Goal: Task Accomplishment & Management: Use online tool/utility

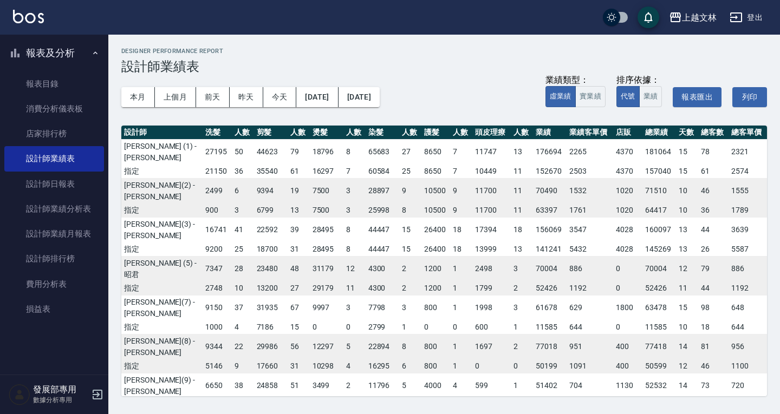
scroll to position [18, 0]
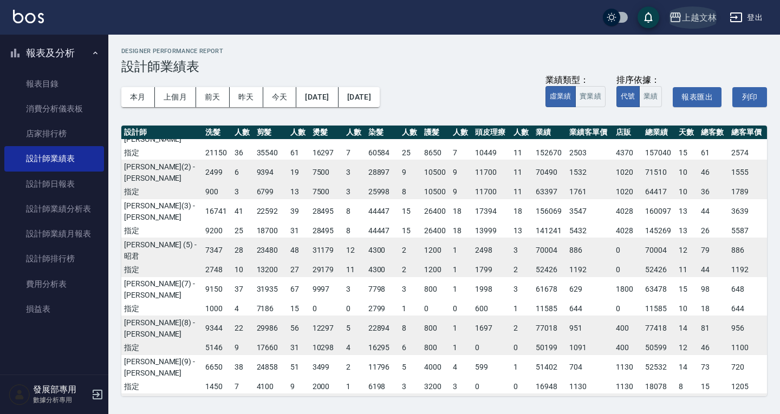
click at [691, 18] on div "上越文林" at bounding box center [699, 18] width 35 height 14
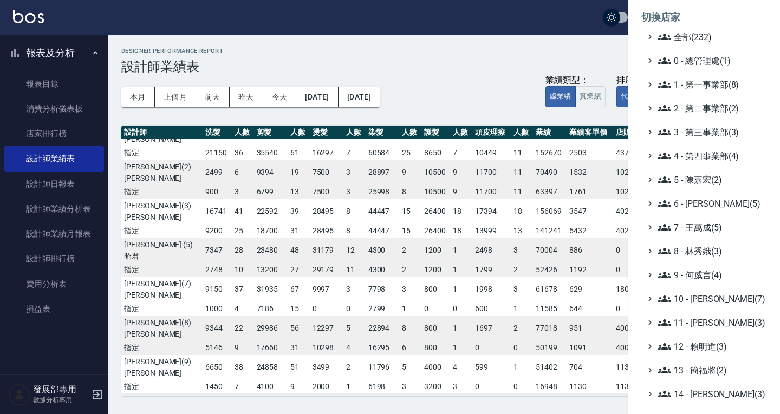
click at [691, 18] on li "切換店家" at bounding box center [704, 17] width 126 height 26
click at [699, 85] on span "1 - 第一事業部(8)" at bounding box center [710, 84] width 105 height 13
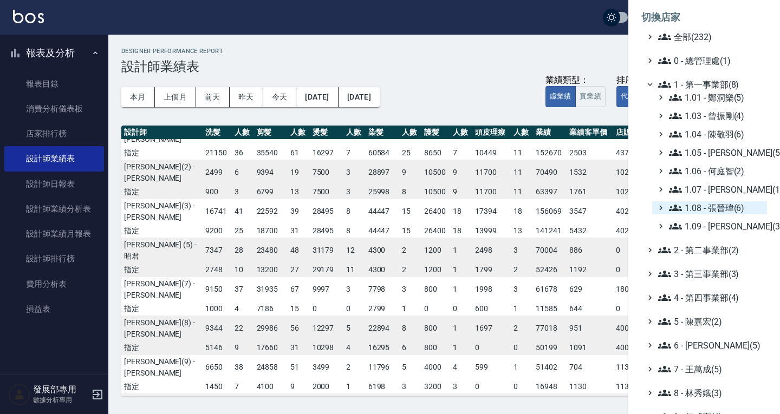
click at [708, 208] on span "1.08 - 張晉瑋(6)" at bounding box center [716, 208] width 94 height 13
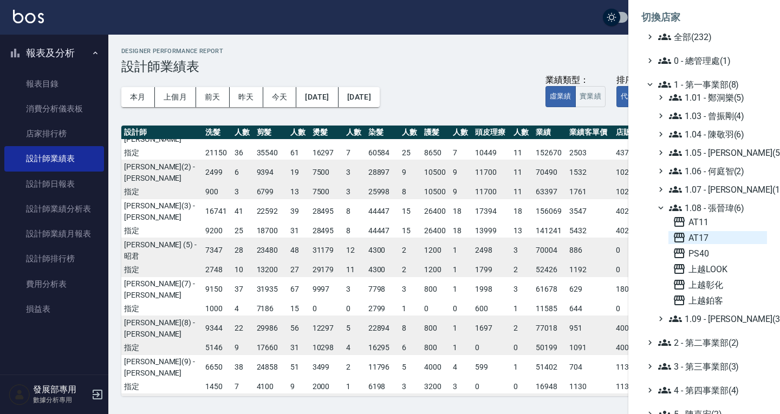
click at [707, 242] on span "AT17" at bounding box center [718, 237] width 90 height 13
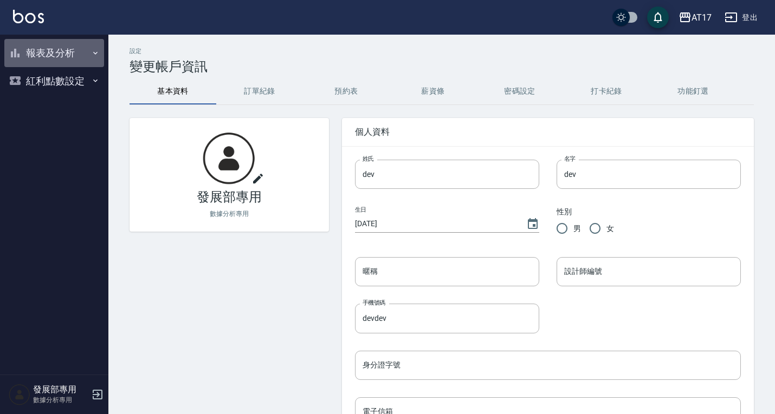
click at [50, 50] on button "報表及分析" at bounding box center [54, 53] width 100 height 28
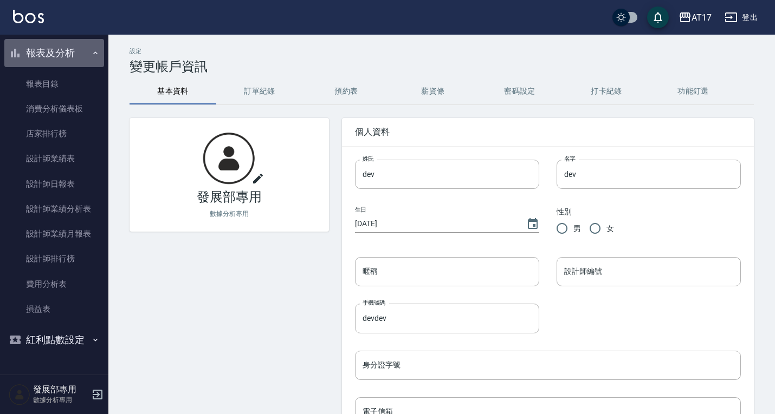
click at [50, 50] on button "報表及分析" at bounding box center [54, 53] width 100 height 28
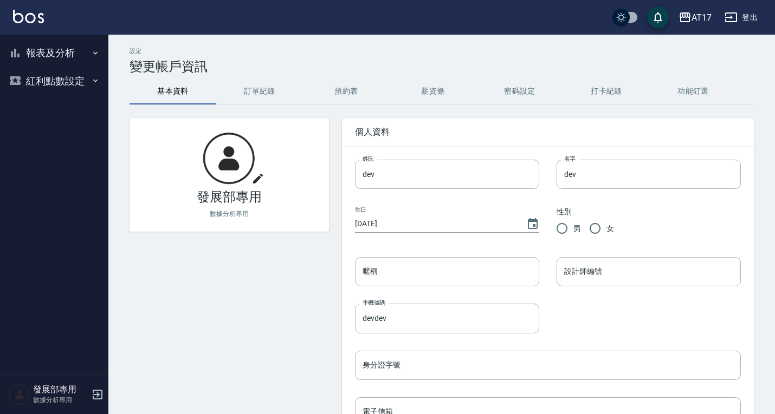
click at [50, 50] on button "報表及分析" at bounding box center [54, 53] width 100 height 28
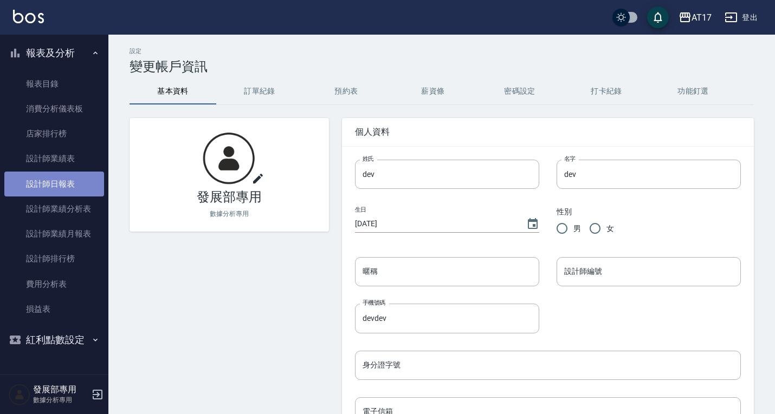
click at [51, 192] on link "設計師日報表" at bounding box center [54, 184] width 100 height 25
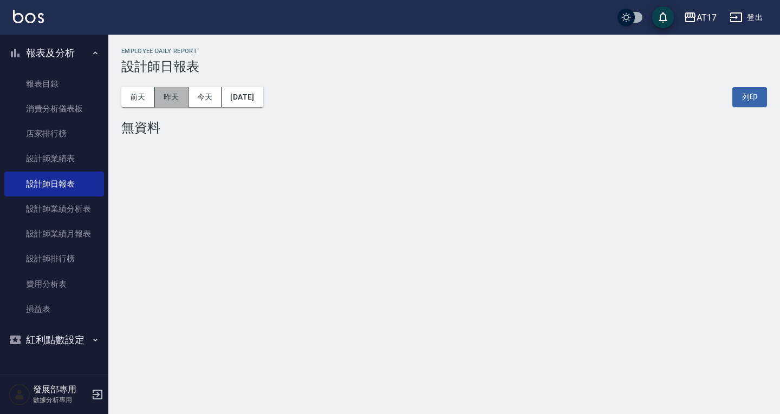
click at [173, 97] on button "昨天" at bounding box center [172, 97] width 34 height 20
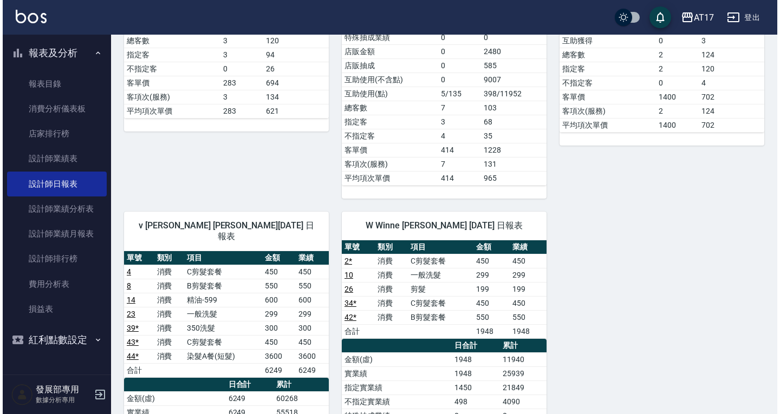
scroll to position [790, 0]
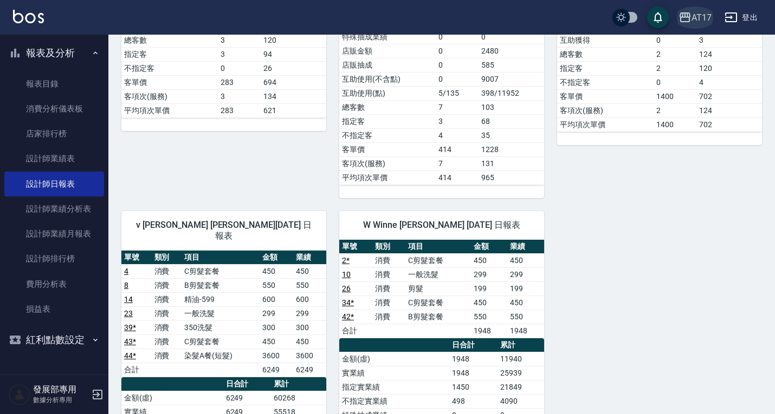
click at [693, 25] on button "AT17" at bounding box center [695, 18] width 42 height 22
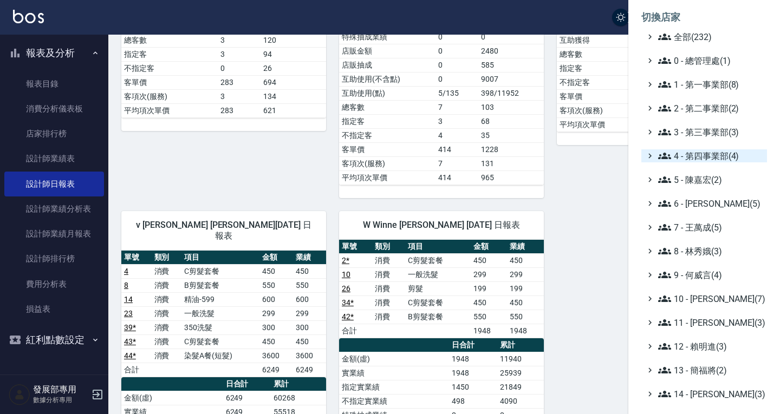
click at [702, 158] on span "4 - 第四事業部(4)" at bounding box center [710, 156] width 105 height 13
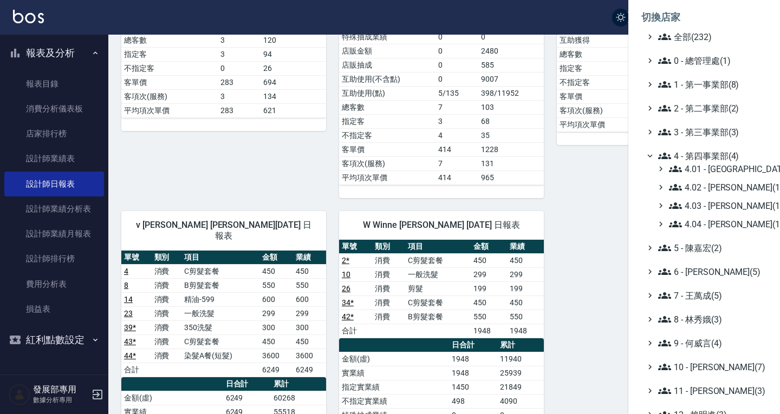
click at [712, 153] on span "4 - 第四事業部(4)" at bounding box center [710, 156] width 105 height 13
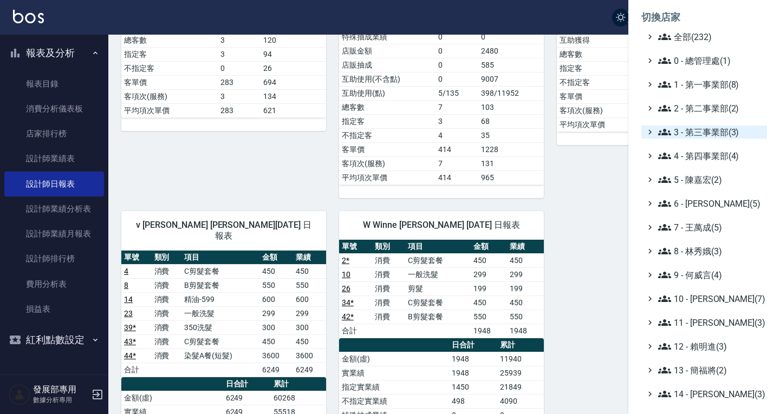
click at [706, 127] on span "3 - 第三事業部(3)" at bounding box center [710, 132] width 105 height 13
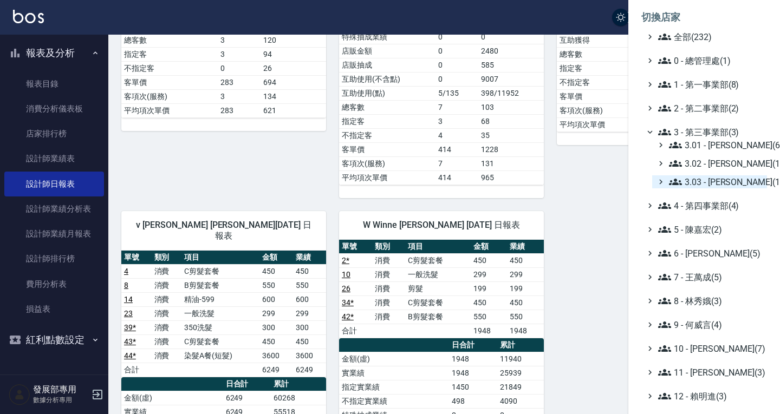
click at [711, 177] on span "3.03 - [PERSON_NAME](1)" at bounding box center [716, 182] width 94 height 13
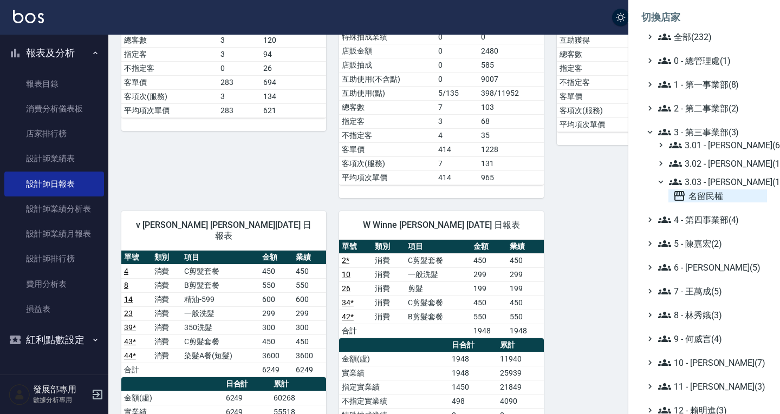
click at [700, 196] on span "名留民權" at bounding box center [718, 196] width 90 height 13
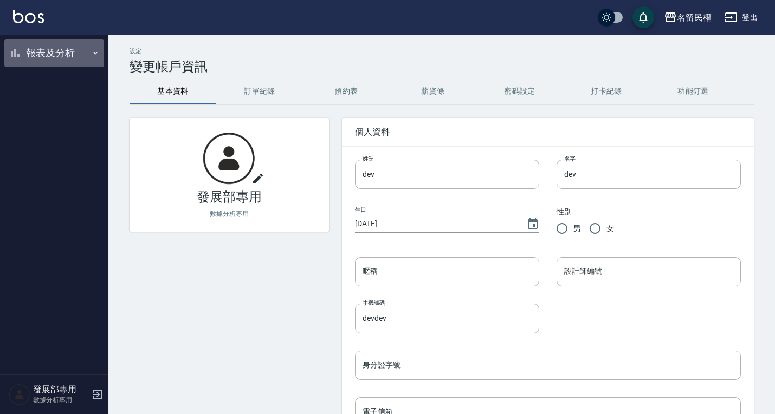
click at [48, 61] on button "報表及分析" at bounding box center [54, 53] width 100 height 28
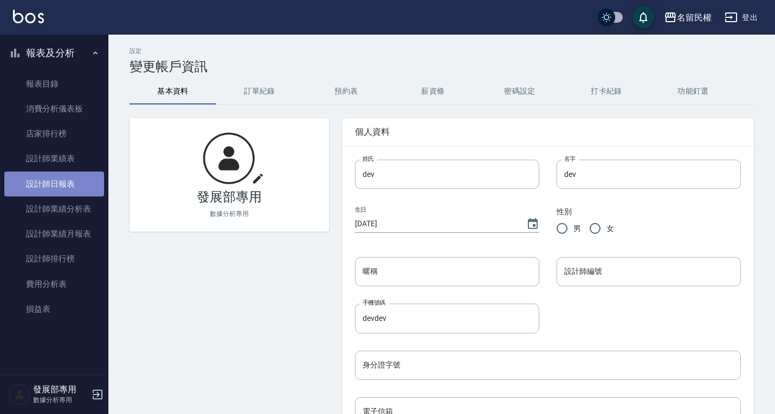
click at [66, 180] on link "設計師日報表" at bounding box center [54, 184] width 100 height 25
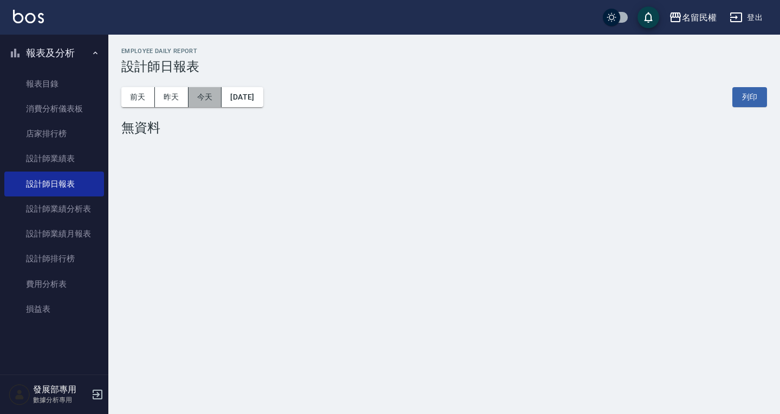
click at [206, 95] on button "今天" at bounding box center [206, 97] width 34 height 20
click at [174, 99] on button "昨天" at bounding box center [172, 97] width 34 height 20
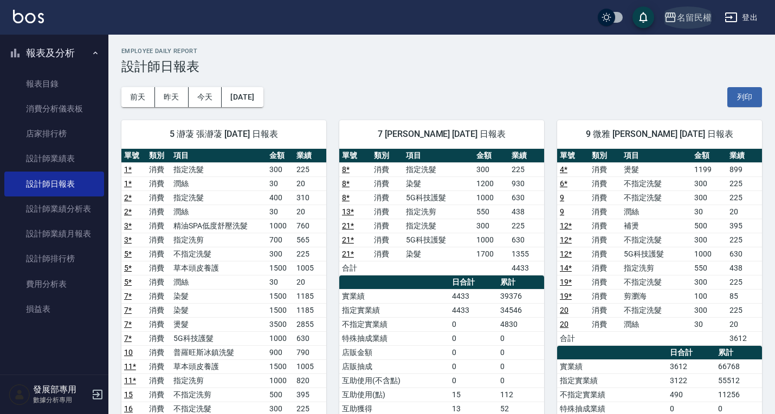
click at [685, 17] on div "名留民權" at bounding box center [694, 18] width 35 height 14
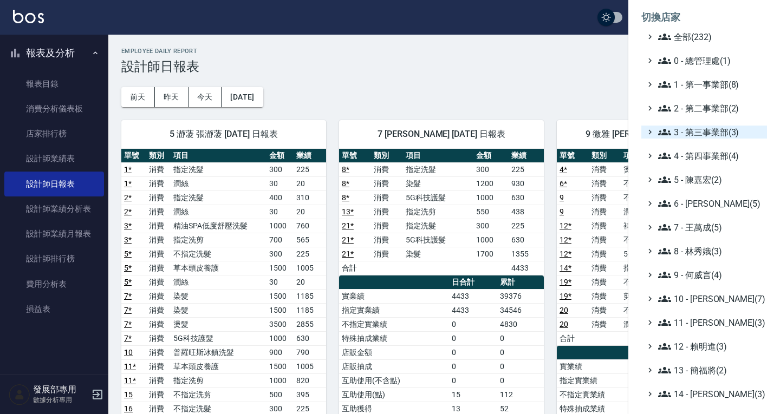
click at [697, 129] on span "3 - 第三事業部(3)" at bounding box center [710, 132] width 105 height 13
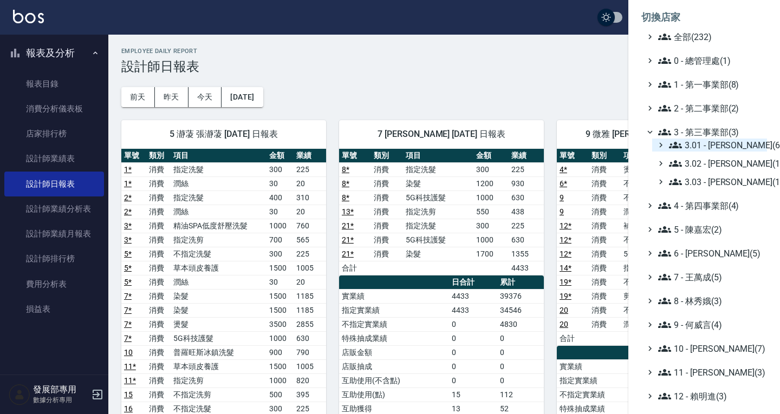
click at [720, 150] on span "3.01 - [PERSON_NAME](6)" at bounding box center [716, 145] width 94 height 13
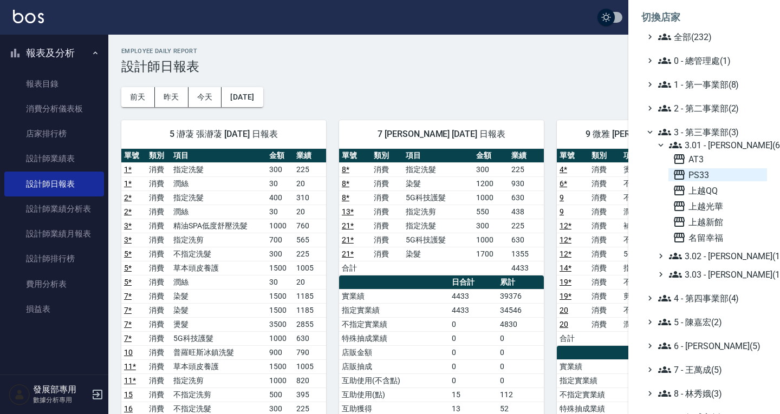
click at [718, 177] on span "PS33" at bounding box center [718, 174] width 90 height 13
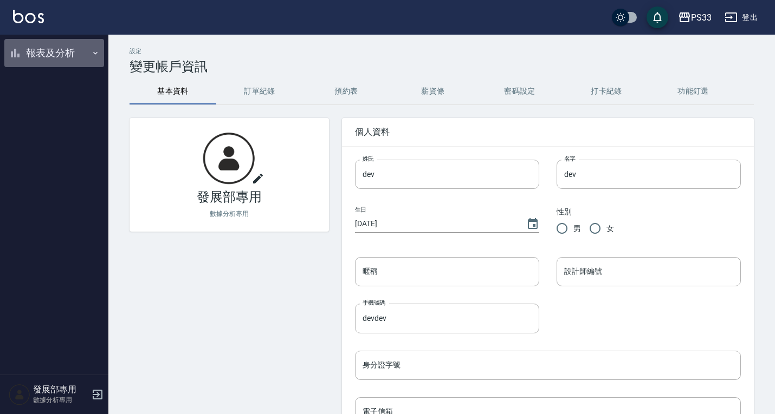
click at [69, 47] on button "報表及分析" at bounding box center [54, 53] width 100 height 28
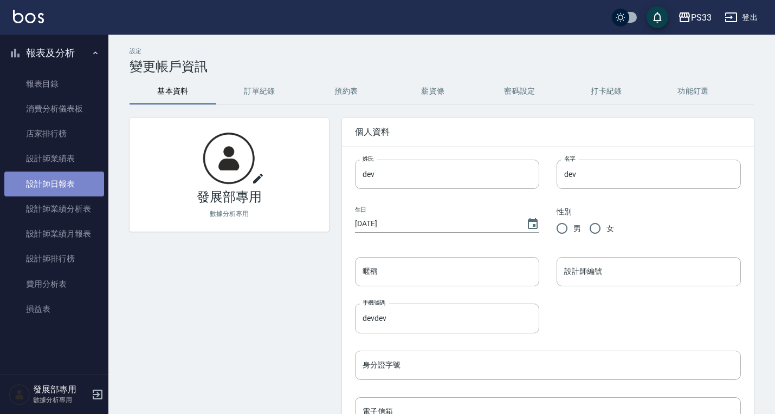
click at [57, 189] on link "設計師日報表" at bounding box center [54, 184] width 100 height 25
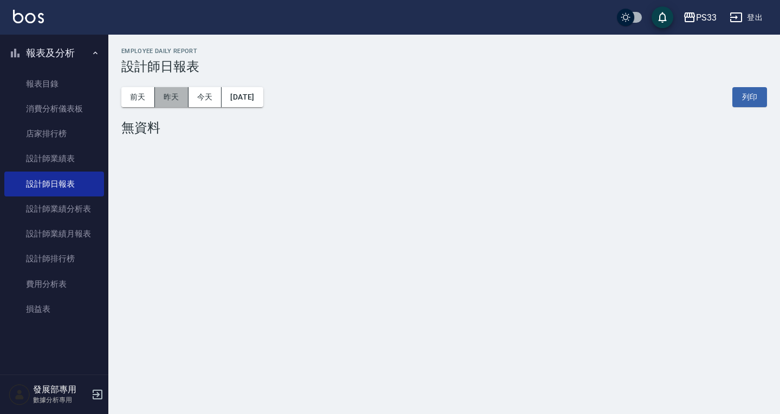
click at [159, 97] on button "昨天" at bounding box center [172, 97] width 34 height 20
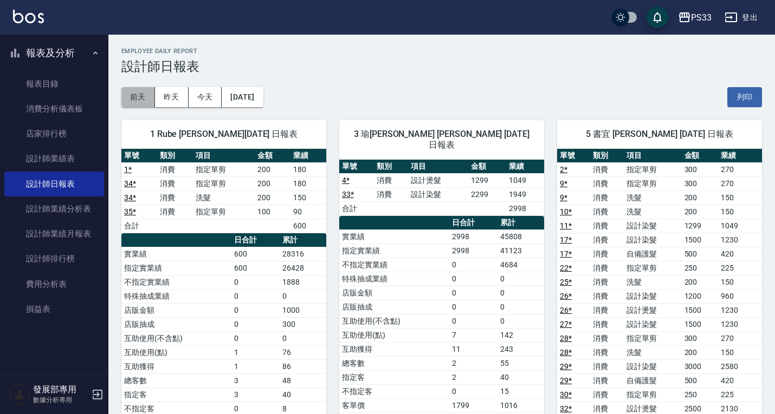
click at [145, 90] on button "前天" at bounding box center [138, 97] width 34 height 20
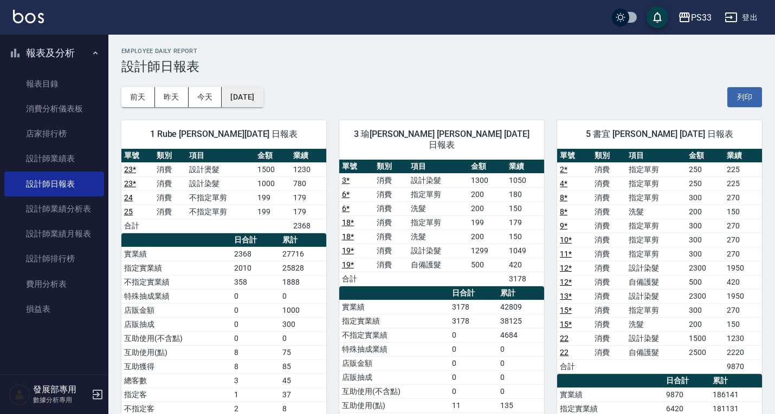
click at [263, 100] on button "2025/08/18" at bounding box center [242, 97] width 41 height 20
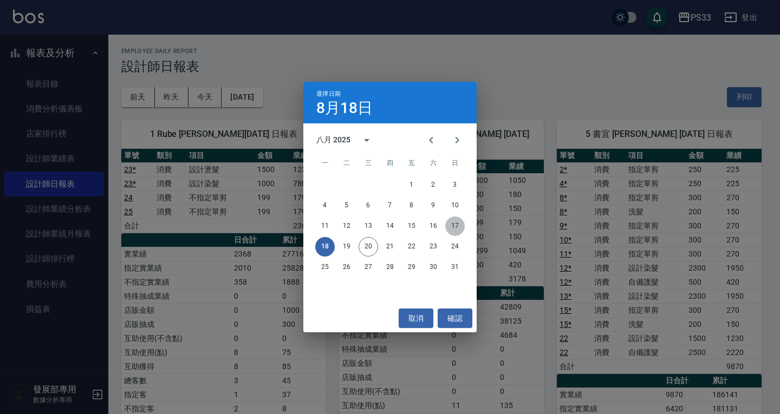
click at [456, 225] on button "17" at bounding box center [455, 227] width 20 height 20
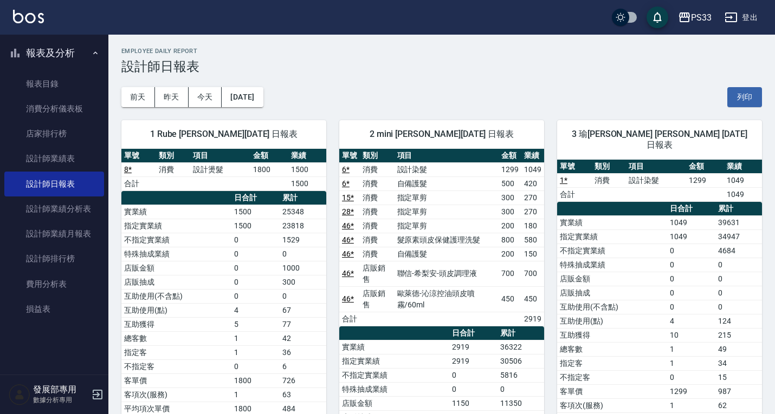
click at [249, 82] on div "前天 昨天 今天 2025/08/17 列印" at bounding box center [441, 97] width 640 height 46
click at [252, 88] on button "2025/08/17" at bounding box center [242, 97] width 41 height 20
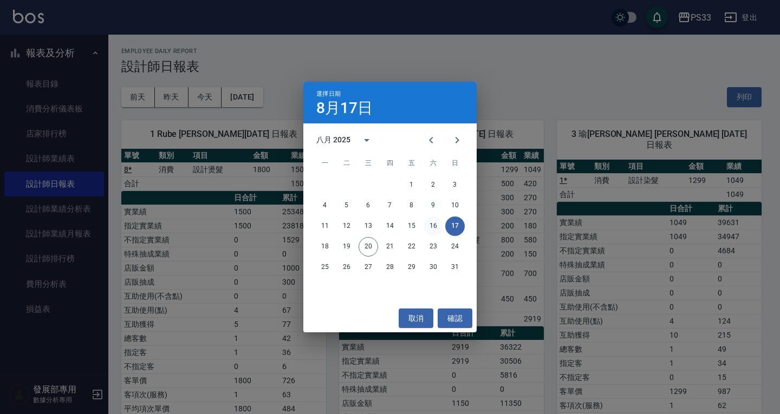
click at [432, 226] on button "16" at bounding box center [434, 227] width 20 height 20
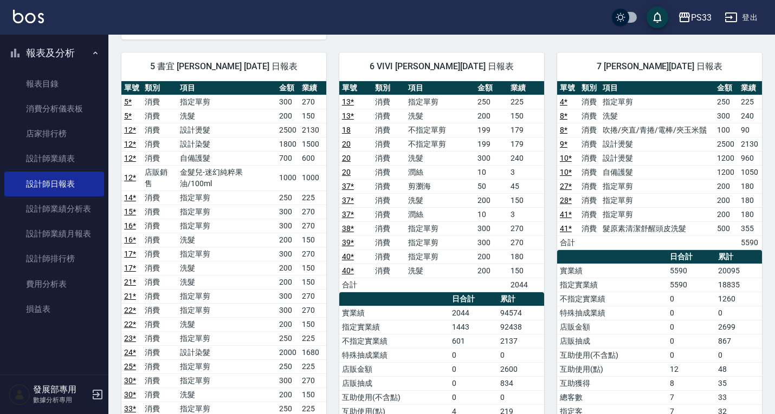
scroll to position [503, 0]
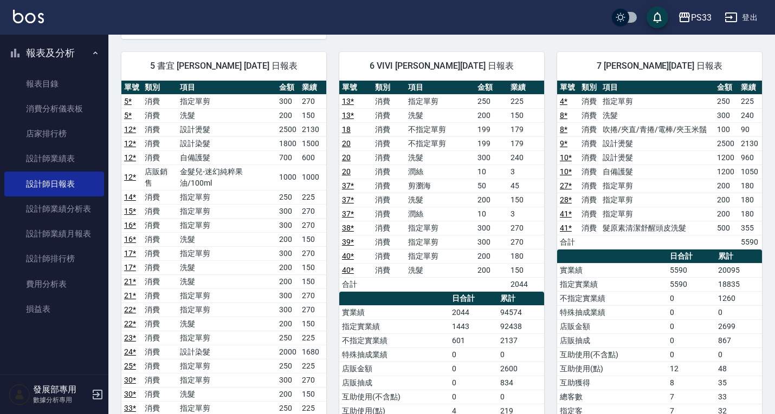
click at [439, 254] on td "指定單剪" at bounding box center [439, 256] width 69 height 14
